Goal: Information Seeking & Learning: Learn about a topic

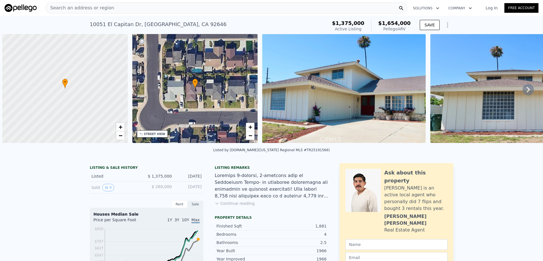
scroll to position [0, 2]
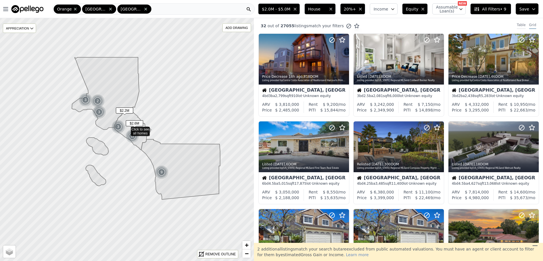
click at [517, 24] on div "Table" at bounding box center [521, 26] width 9 height 6
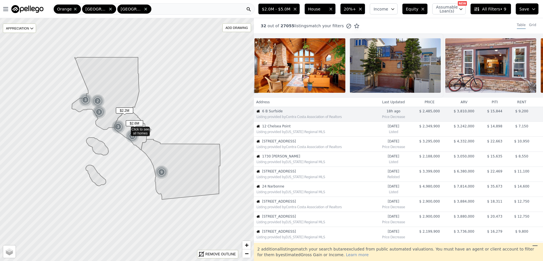
scroll to position [0, 94]
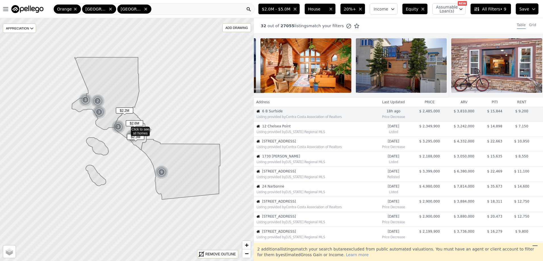
click at [308, 134] on div "Listing provided by [US_STATE] Regional MLS" at bounding box center [314, 132] width 120 height 6
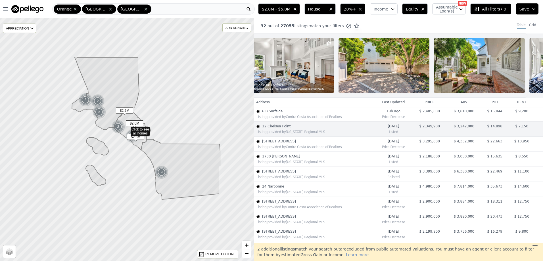
scroll to position [0, 0]
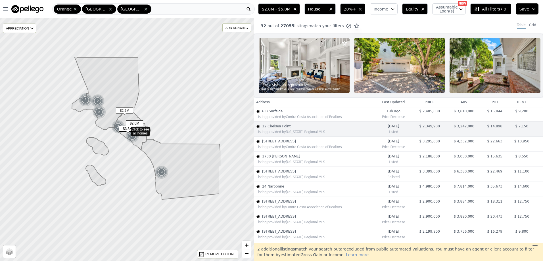
click at [286, 144] on span "[STREET_ADDRESS]" at bounding box center [318, 141] width 112 height 5
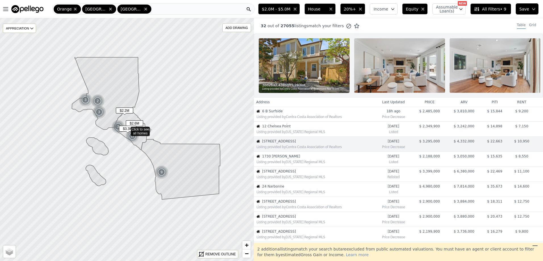
scroll to position [15, 0]
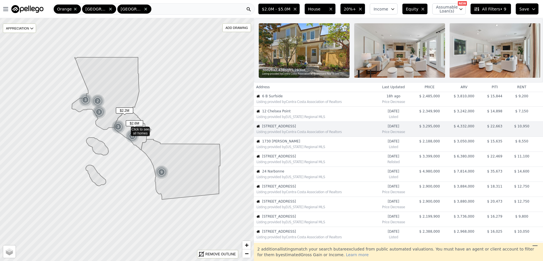
click at [286, 149] on div "Listing provided by [US_STATE] Regional MLS" at bounding box center [316, 147] width 118 height 5
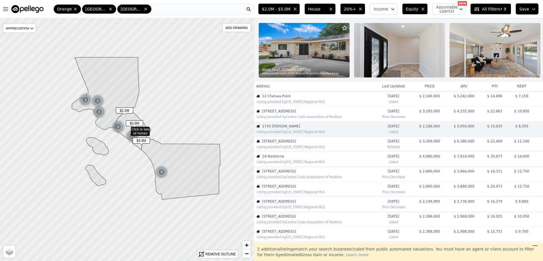
click at [304, 149] on div "Listing provided by [US_STATE] Regional MLS" at bounding box center [316, 147] width 118 height 5
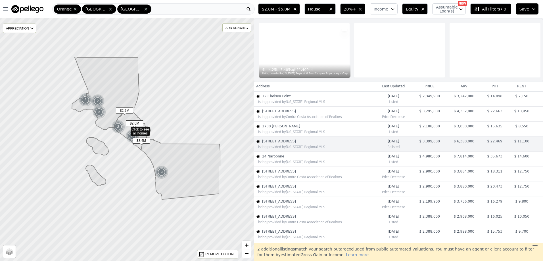
scroll to position [45, 0]
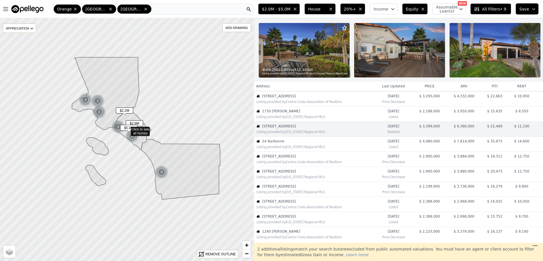
click at [306, 148] on div "Listing provided by [US_STATE] Regional MLS" at bounding box center [314, 147] width 120 height 6
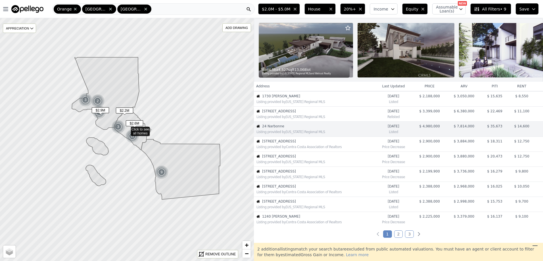
click at [306, 148] on div "Listing provided by Contra Costa Association of Realtors" at bounding box center [314, 147] width 120 height 6
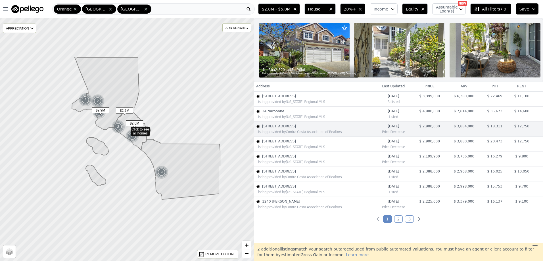
click at [306, 148] on div "Listing provided by [US_STATE] Regional MLS" at bounding box center [314, 147] width 120 height 6
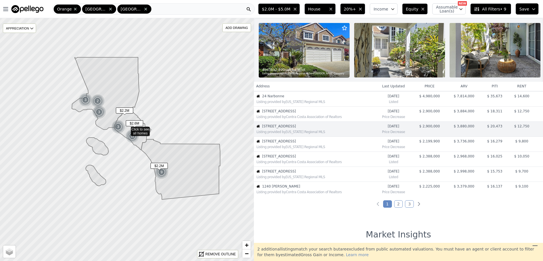
click at [306, 148] on div "Listing provided by [US_STATE] Regional MLS" at bounding box center [314, 147] width 120 height 6
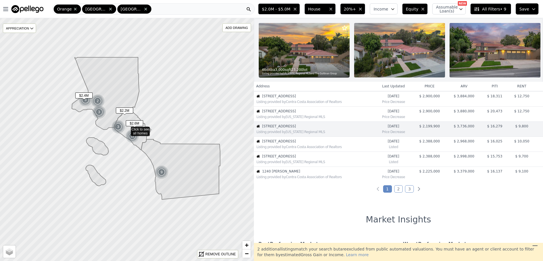
click at [306, 148] on div "Listing provided by Contra Costa Association of Realtors" at bounding box center [314, 147] width 120 height 6
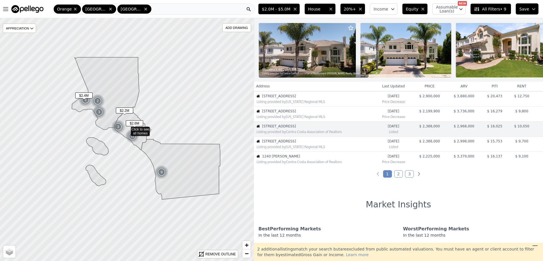
click at [306, 148] on div "Listing provided by [US_STATE] Regional MLS" at bounding box center [314, 147] width 120 height 6
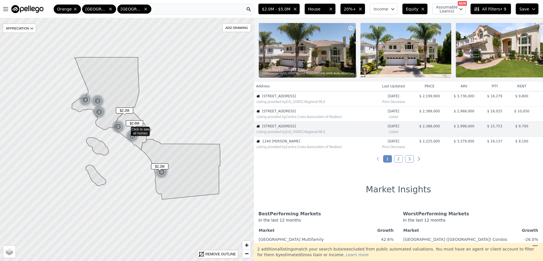
click at [306, 148] on div "Listing provided by Contra Costa Association of Realtors" at bounding box center [314, 147] width 120 height 6
